Goal: Navigation & Orientation: Find specific page/section

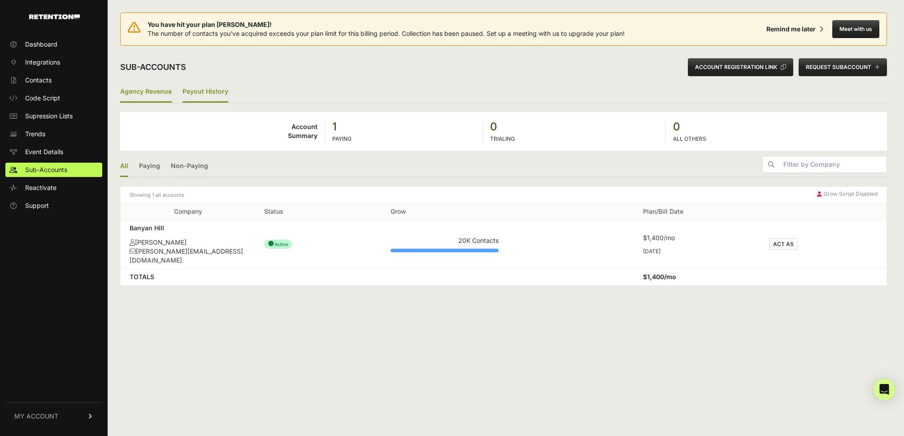
click at [203, 101] on link "Payout History" at bounding box center [206, 92] width 46 height 21
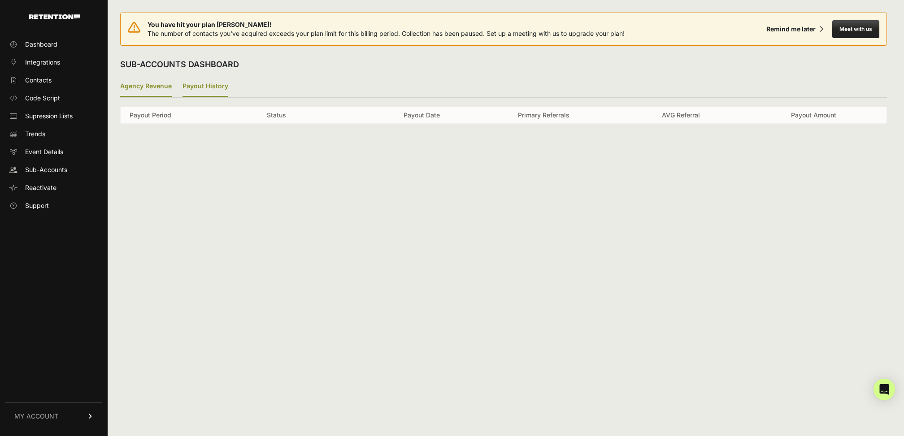
click at [152, 88] on link "Agency Revenue" at bounding box center [146, 86] width 52 height 21
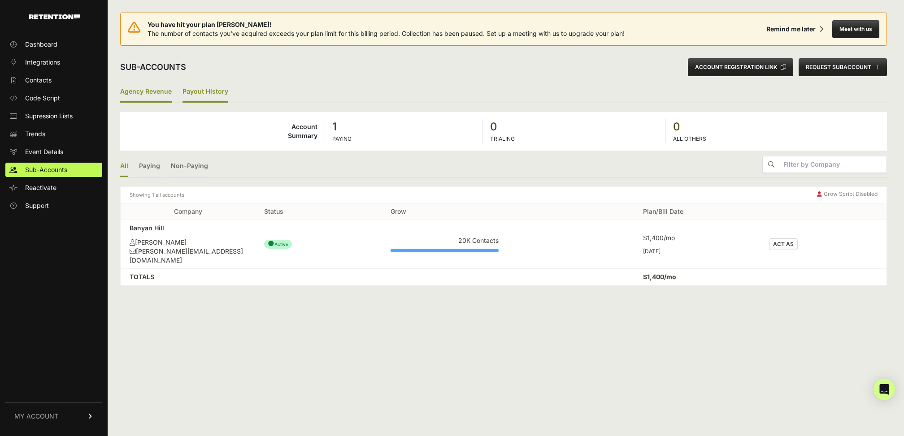
click at [192, 91] on link "Payout History" at bounding box center [206, 92] width 46 height 21
click at [61, 43] on link "Dashboard" at bounding box center [53, 44] width 97 height 14
